Goal: Information Seeking & Learning: Learn about a topic

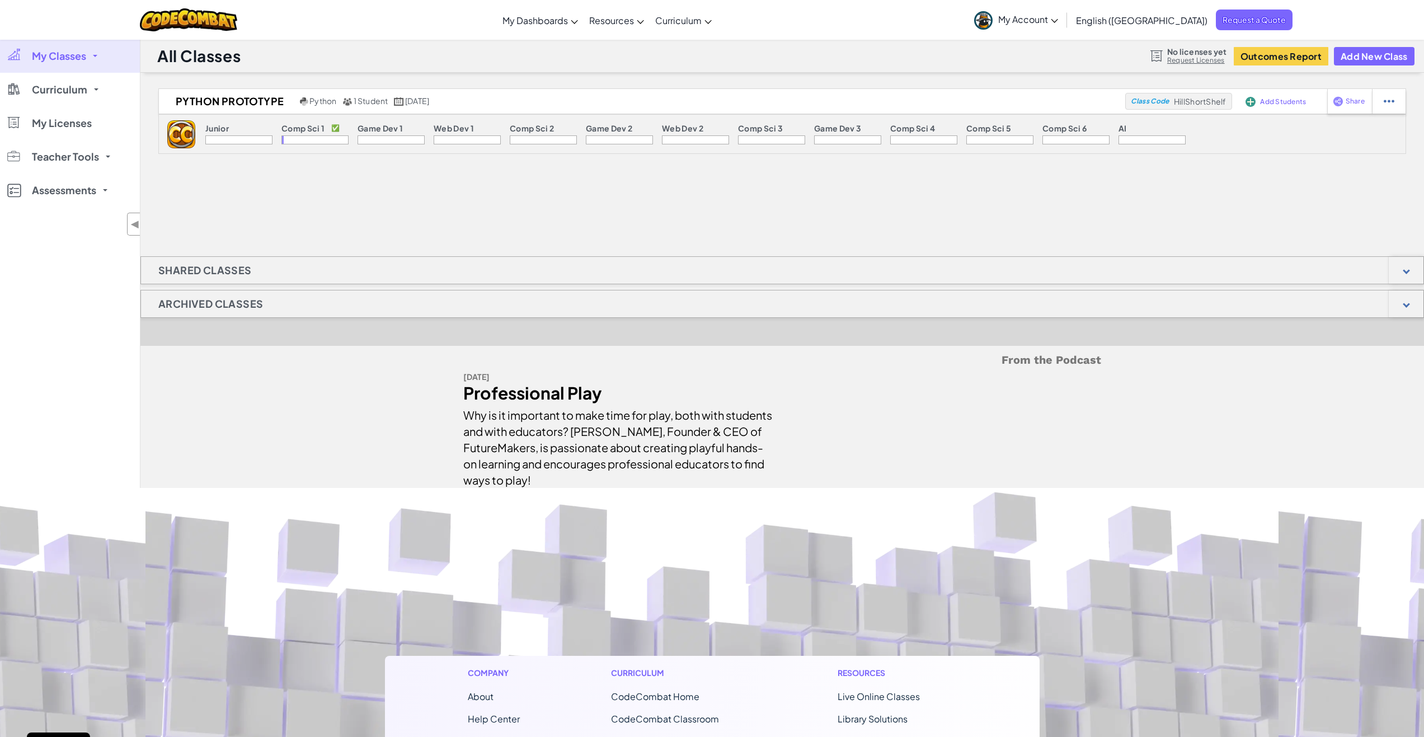
click at [1058, 16] on span "My Account" at bounding box center [1028, 19] width 60 height 12
click at [1056, 78] on img at bounding box center [1028, 70] width 55 height 55
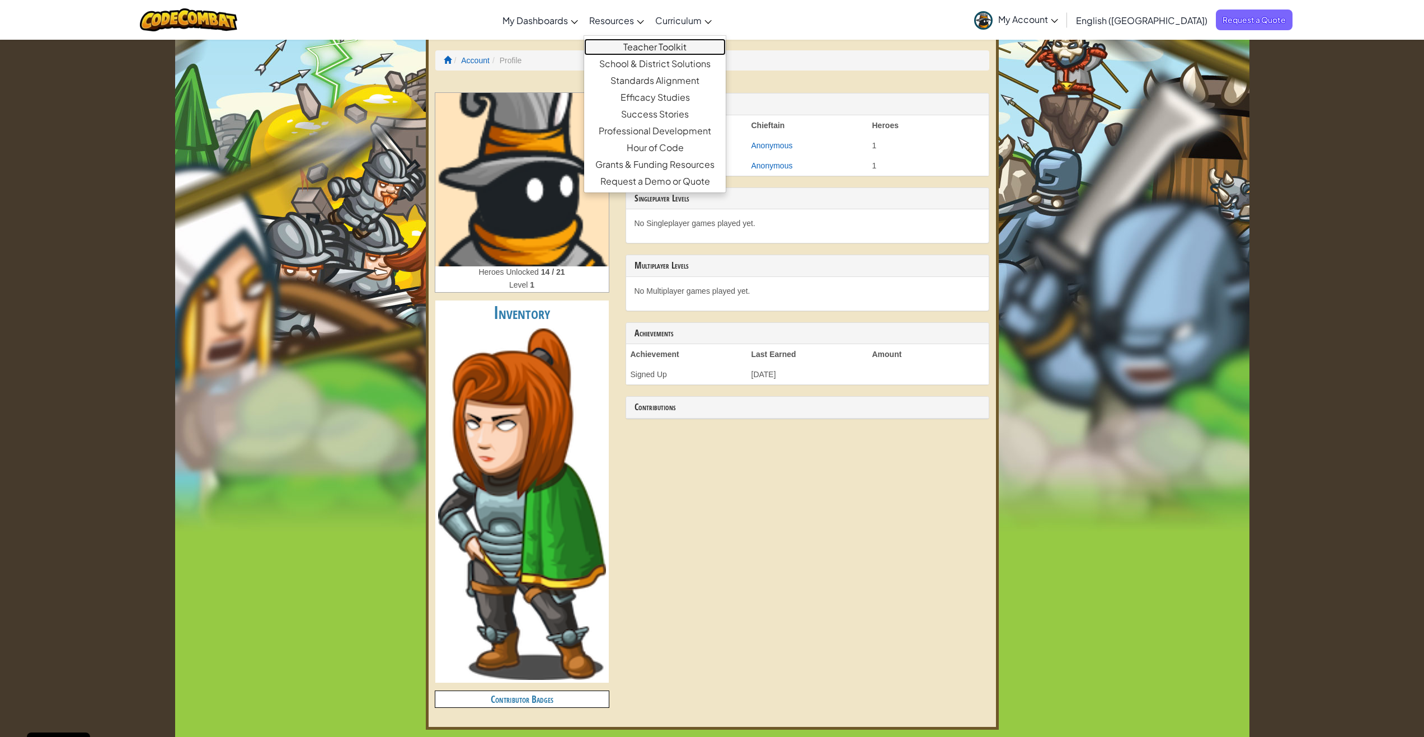
click at [683, 49] on link "Teacher Toolkit" at bounding box center [655, 47] width 142 height 17
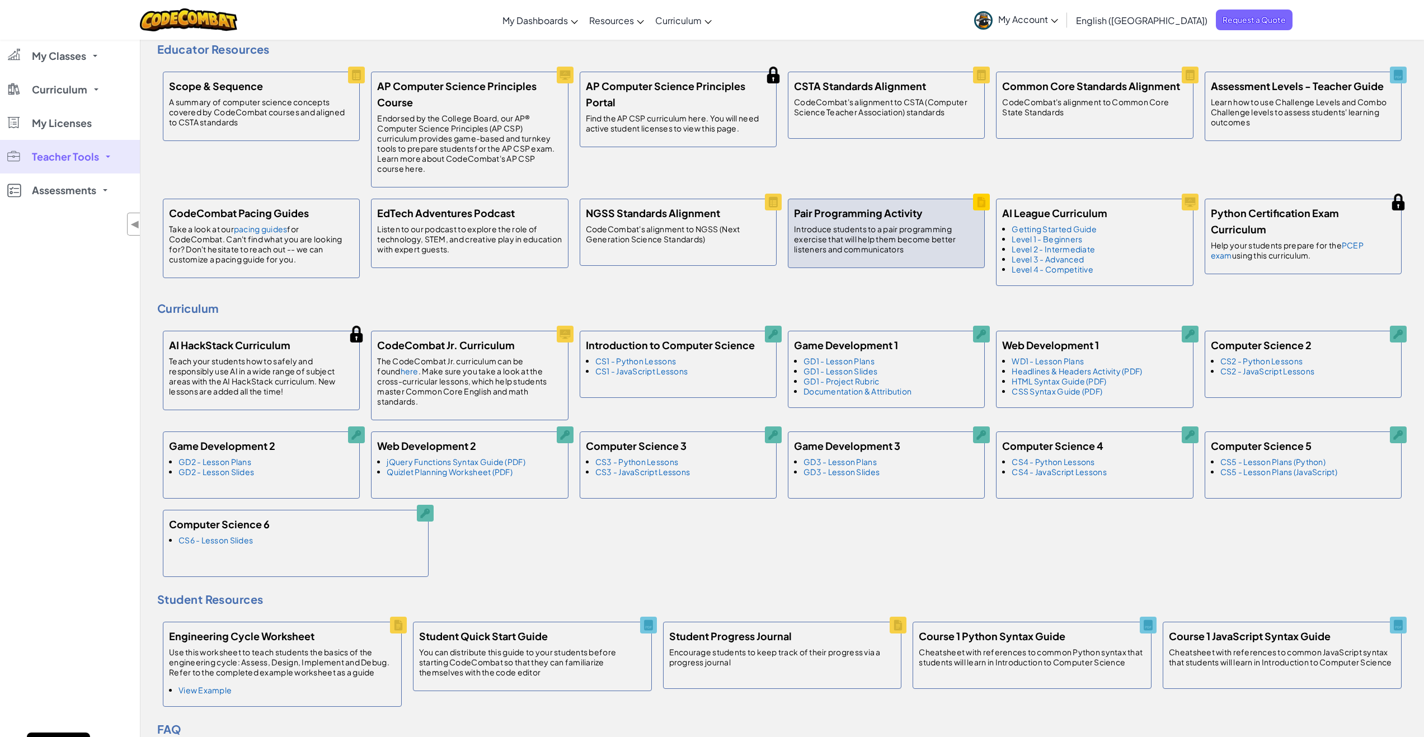
scroll to position [168, 0]
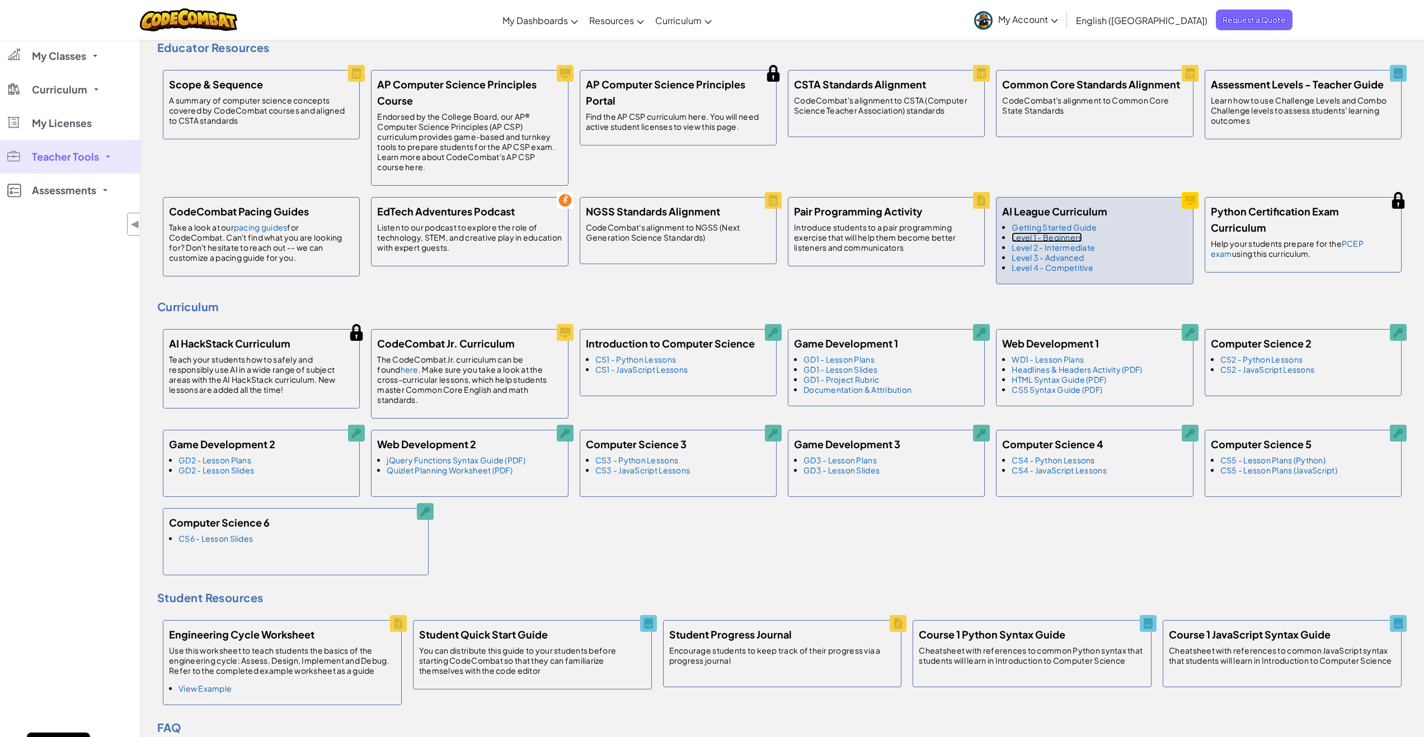
click at [1069, 239] on link "Level 1 - Beginners" at bounding box center [1046, 237] width 70 height 10
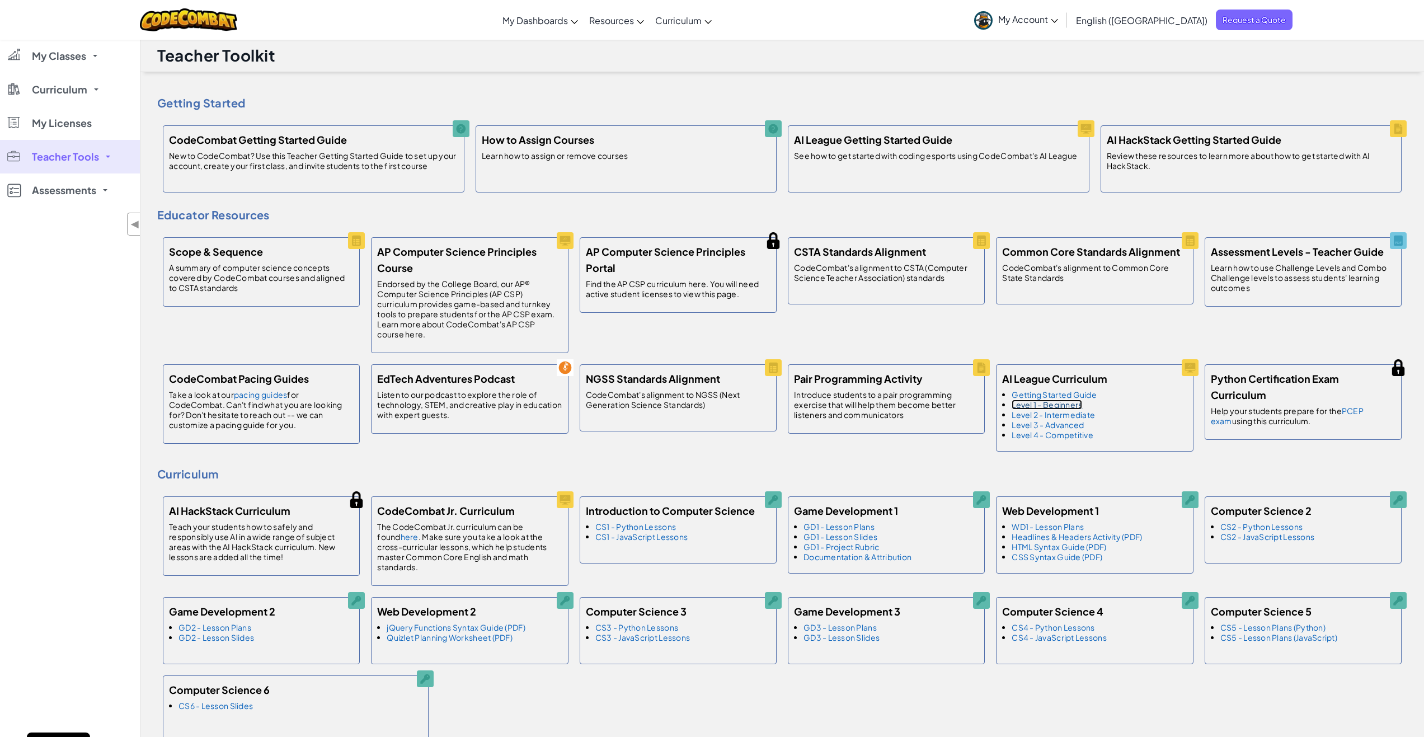
scroll to position [0, 0]
click at [218, 23] on img at bounding box center [189, 19] width 98 height 23
